Goal: Task Accomplishment & Management: Complete application form

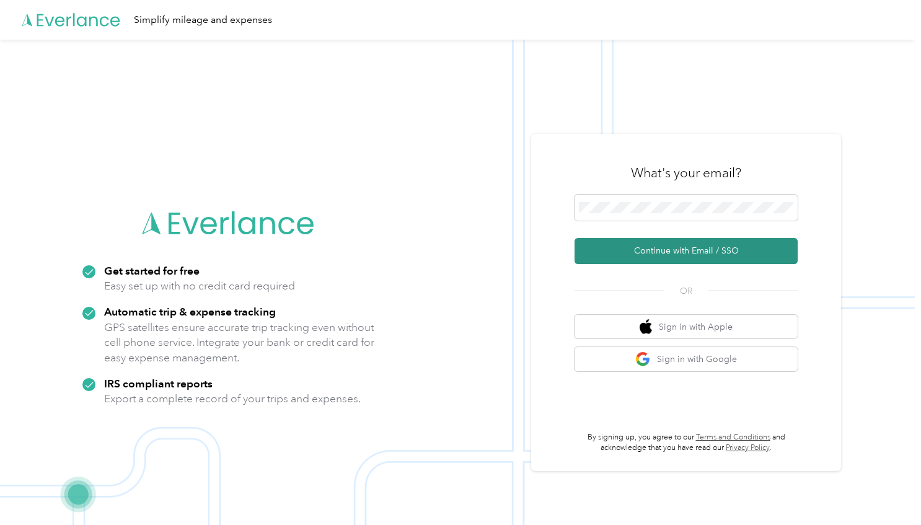
click at [681, 253] on button "Continue with Email / SSO" at bounding box center [685, 251] width 223 height 26
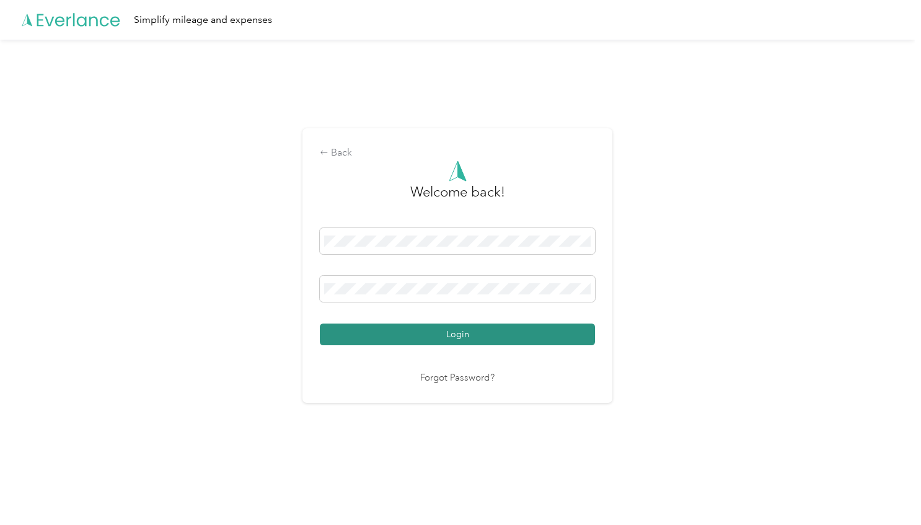
click at [538, 326] on button "Login" at bounding box center [457, 334] width 275 height 22
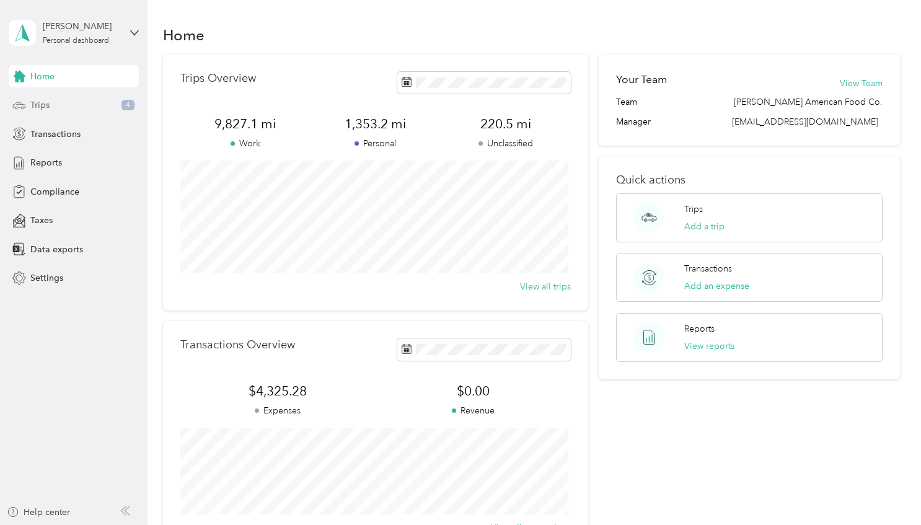
click at [46, 105] on span "Trips" at bounding box center [39, 104] width 19 height 13
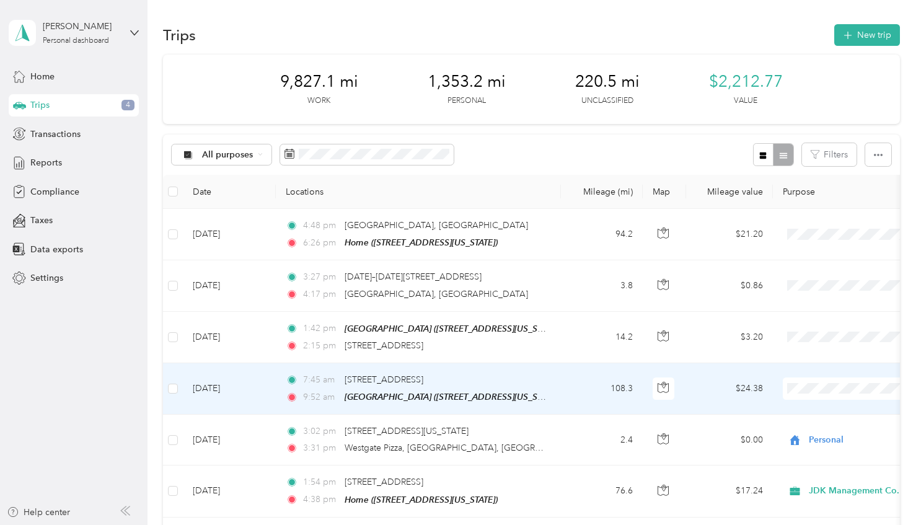
click at [812, 411] on li "JDK Management Co." at bounding box center [844, 404] width 154 height 22
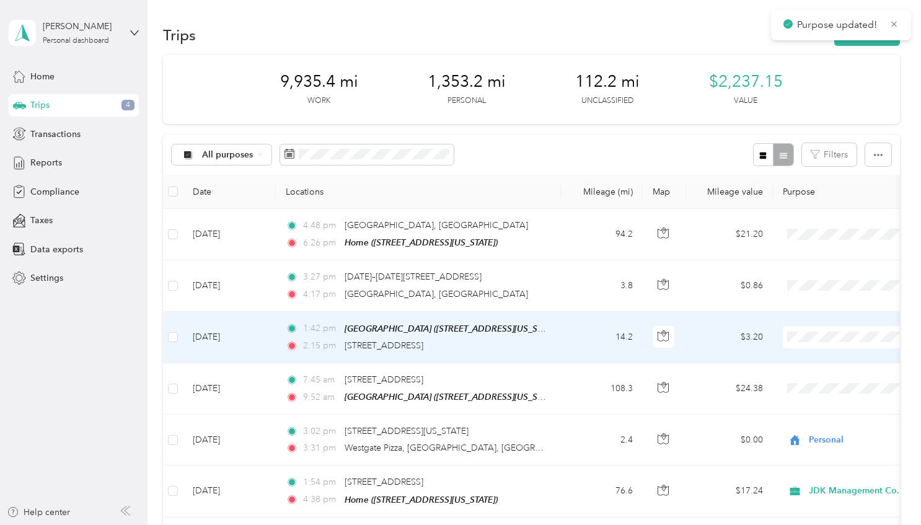
click at [822, 358] on li "JDK Management Co." at bounding box center [844, 358] width 154 height 22
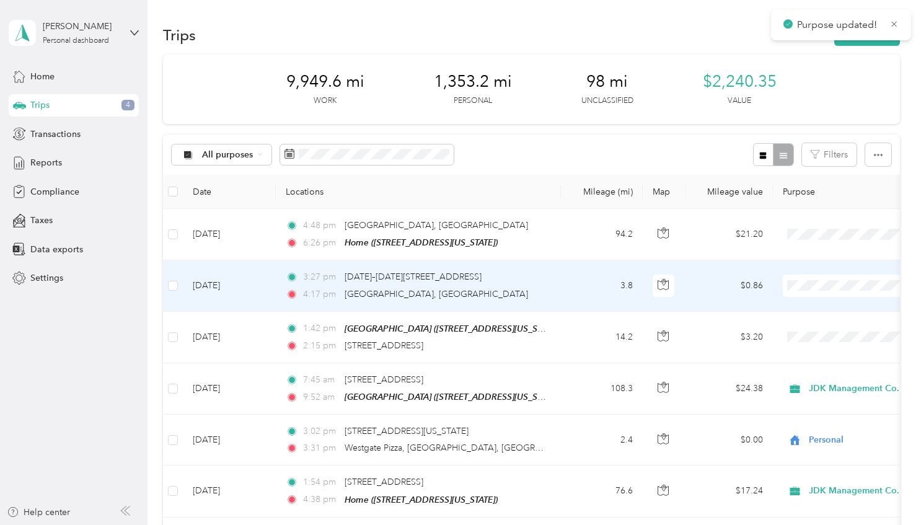
click at [815, 307] on span "JDK Management Co." at bounding box center [855, 301] width 115 height 13
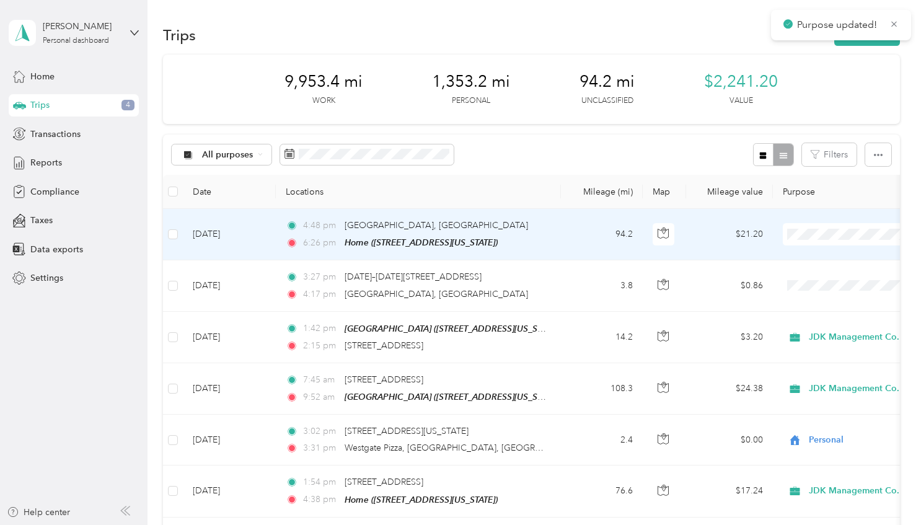
click at [821, 255] on span "JDK Management Co." at bounding box center [855, 255] width 115 height 13
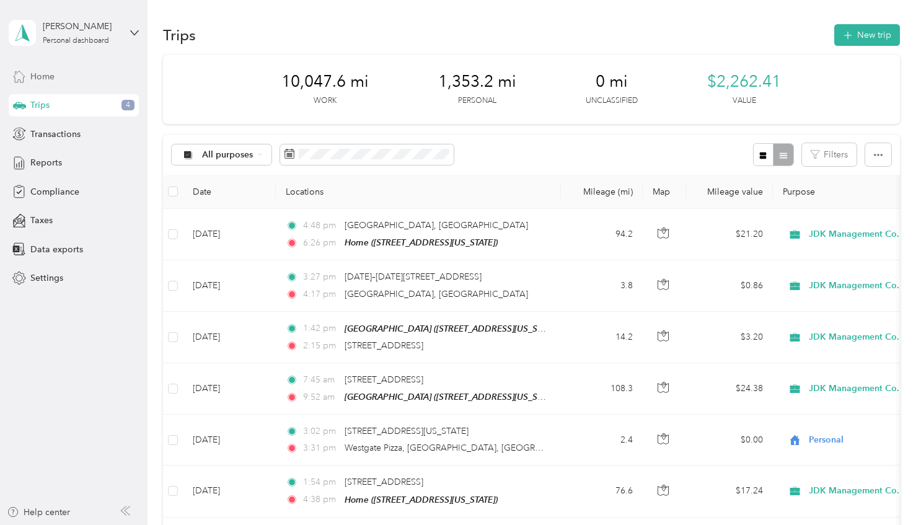
click at [40, 77] on span "Home" at bounding box center [42, 76] width 24 height 13
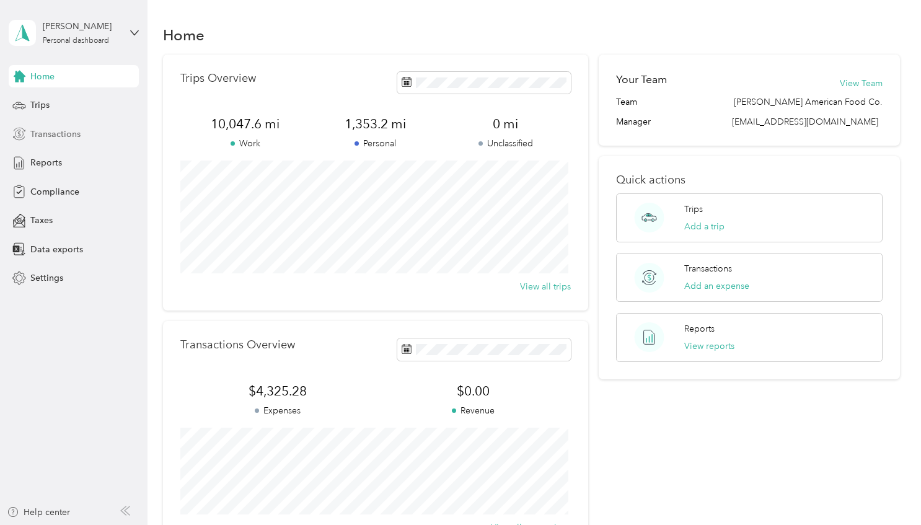
click at [42, 135] on span "Transactions" at bounding box center [55, 134] width 50 height 13
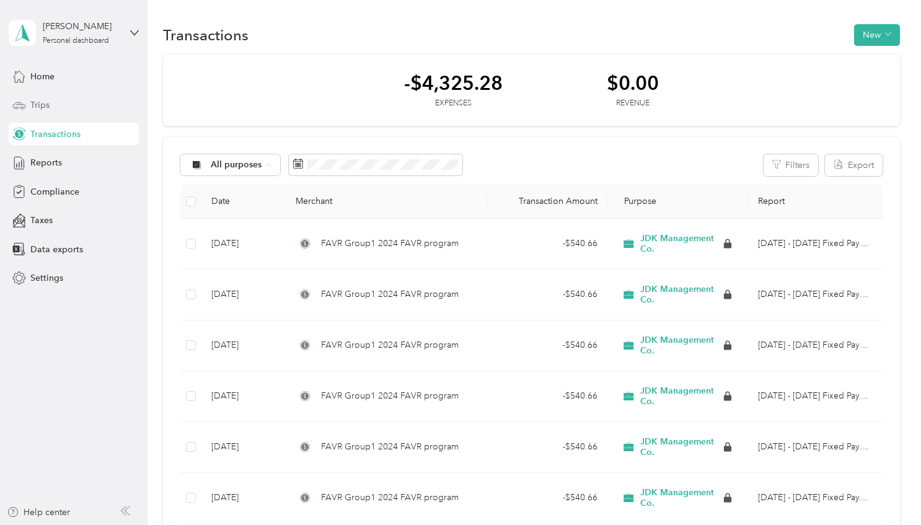
click at [52, 103] on div "Trips" at bounding box center [74, 105] width 130 height 22
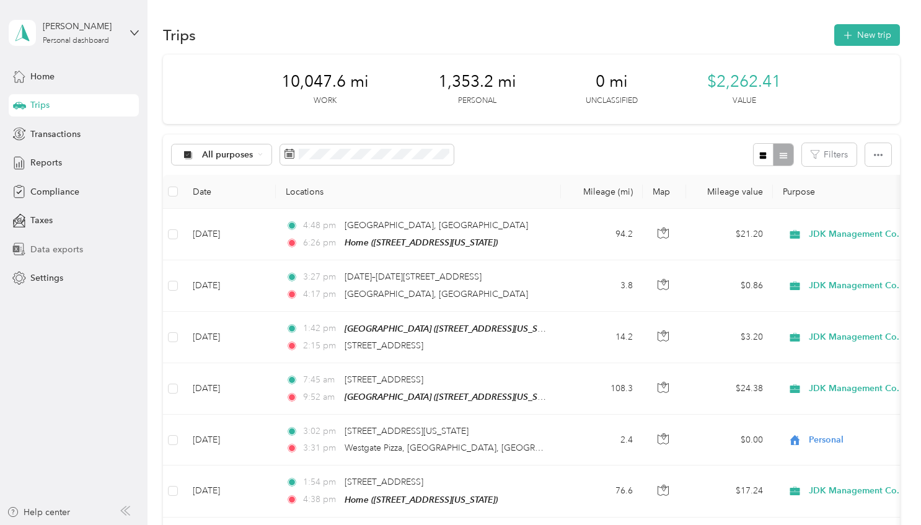
click at [53, 249] on span "Data exports" at bounding box center [56, 249] width 53 height 13
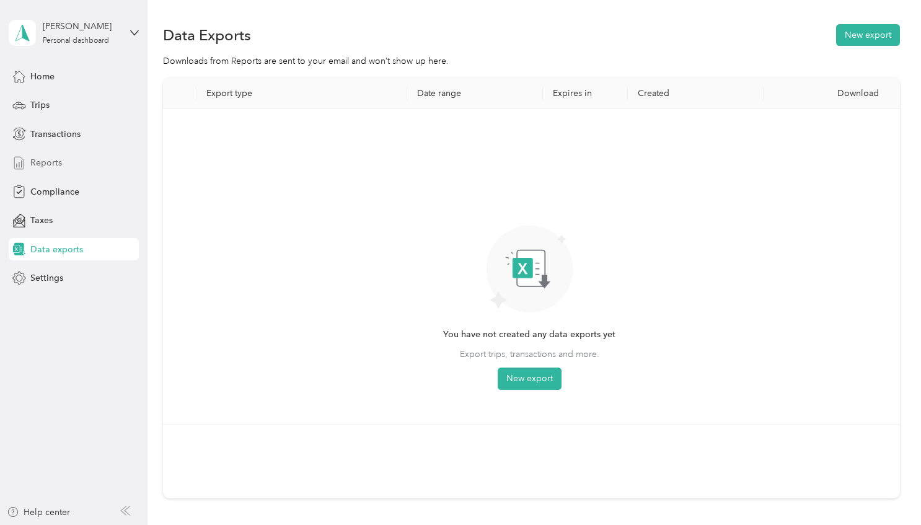
click at [56, 161] on span "Reports" at bounding box center [46, 162] width 32 height 13
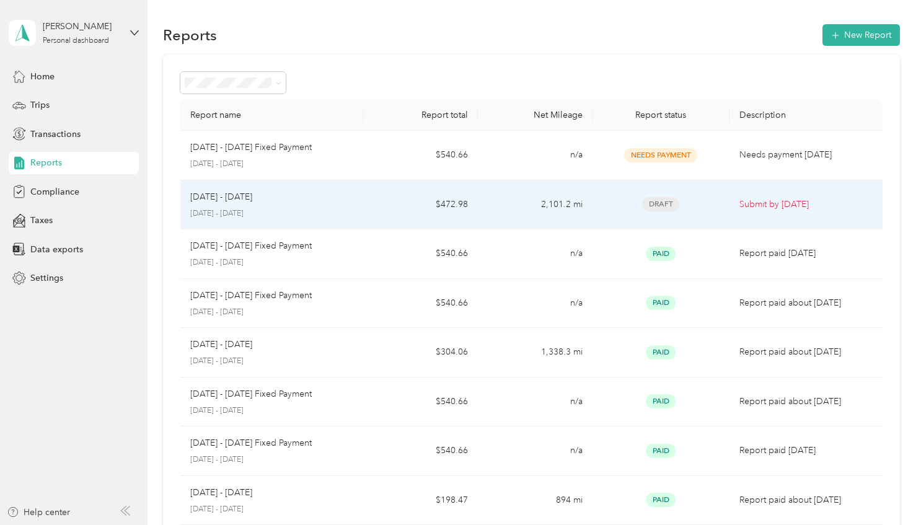
click at [199, 206] on div "[DATE] - [DATE] [DATE] - [DATE]" at bounding box center [272, 204] width 164 height 29
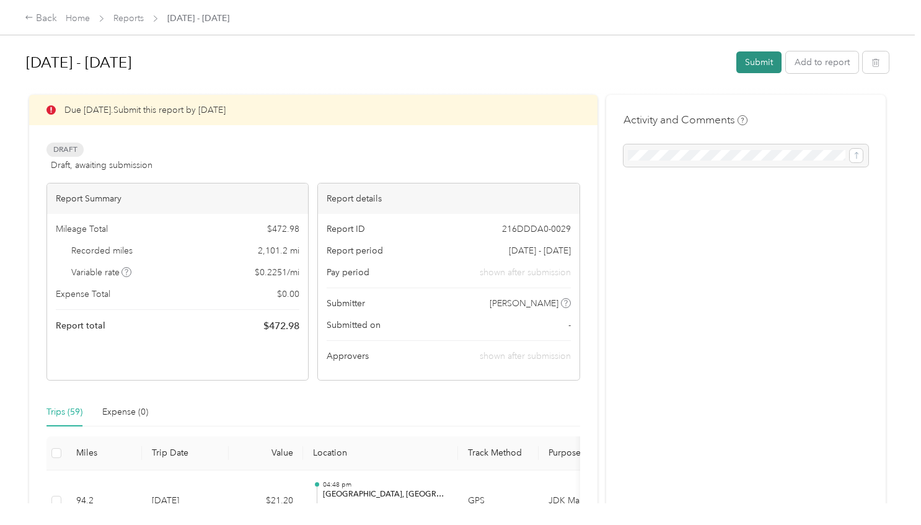
click at [751, 61] on button "Submit" at bounding box center [758, 62] width 45 height 22
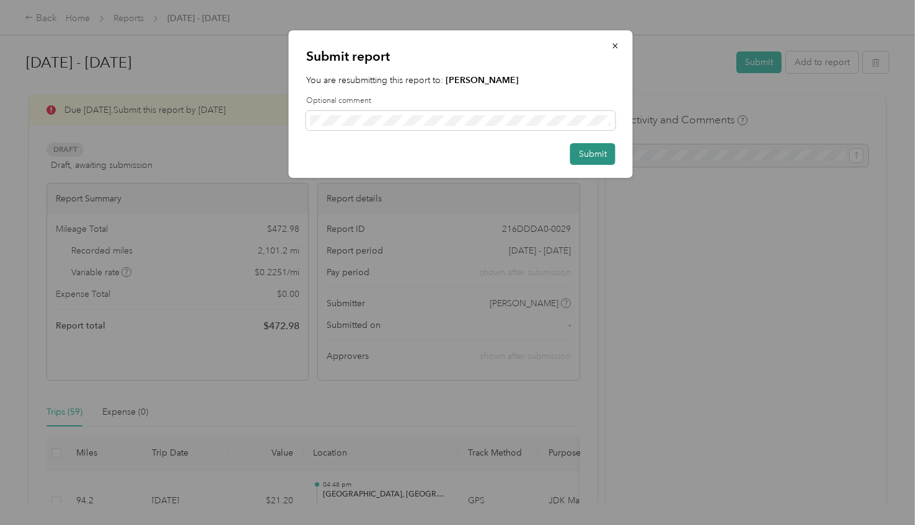
click at [603, 152] on button "Submit" at bounding box center [592, 154] width 45 height 22
